Goal: Task Accomplishment & Management: Use online tool/utility

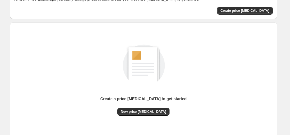
scroll to position [75, 0]
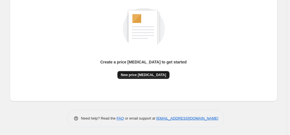
click at [126, 77] on button "New price change job" at bounding box center [143, 75] width 52 height 8
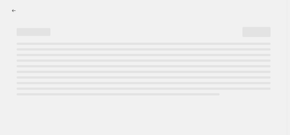
select select "percentage"
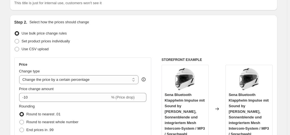
scroll to position [85, 0]
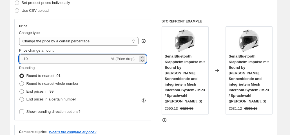
click at [68, 57] on input "-10" at bounding box center [64, 59] width 91 height 9
type input "-1"
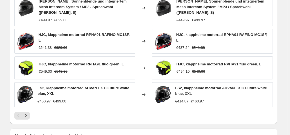
scroll to position [423, 0]
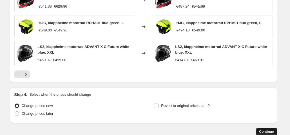
type input "-46"
click at [274, 130] on span "Continue" at bounding box center [266, 132] width 15 height 5
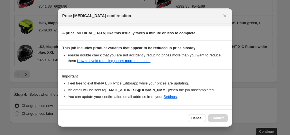
scroll to position [101, 0]
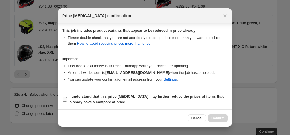
drag, startPoint x: 68, startPoint y: 98, endPoint x: 96, endPoint y: 104, distance: 29.0
click at [69, 98] on label "I understand that this price change job may further reduce the prices of items …" at bounding box center [145, 100] width 166 height 14
click at [67, 97] on span ":r20:" at bounding box center [64, 99] width 5 height 5
click at [67, 97] on input "I understand that this price change job may further reduce the prices of items …" at bounding box center [65, 99] width 5 height 5
checkbox input "true"
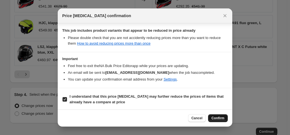
click at [216, 116] on button "Confirm" at bounding box center [218, 119] width 20 height 8
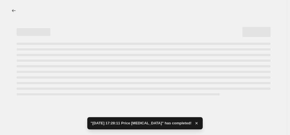
select select "percentage"
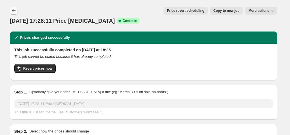
click at [15, 8] on icon "Price change jobs" at bounding box center [14, 11] width 6 height 6
